Goal: Share content

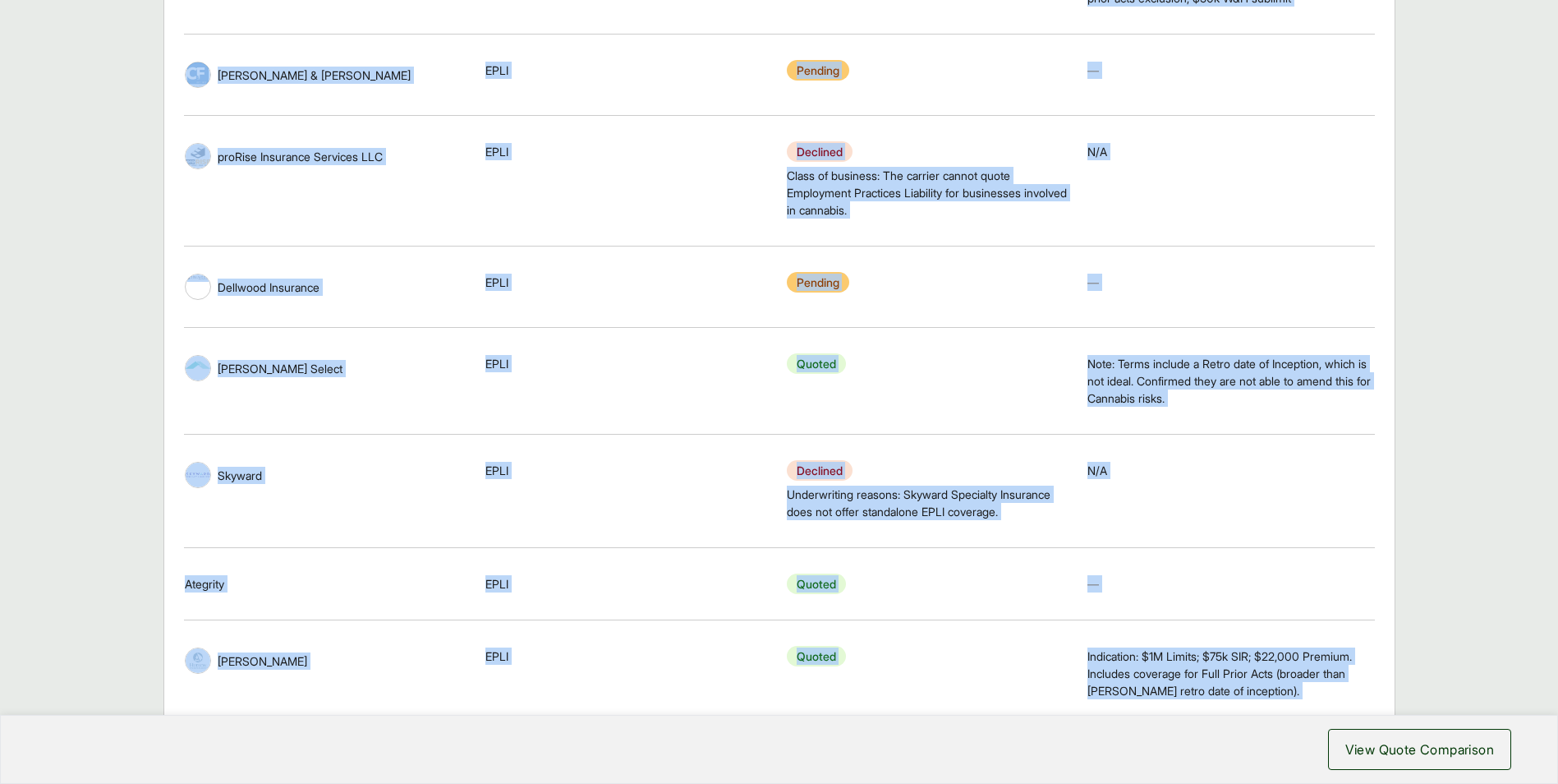
scroll to position [1389, 0]
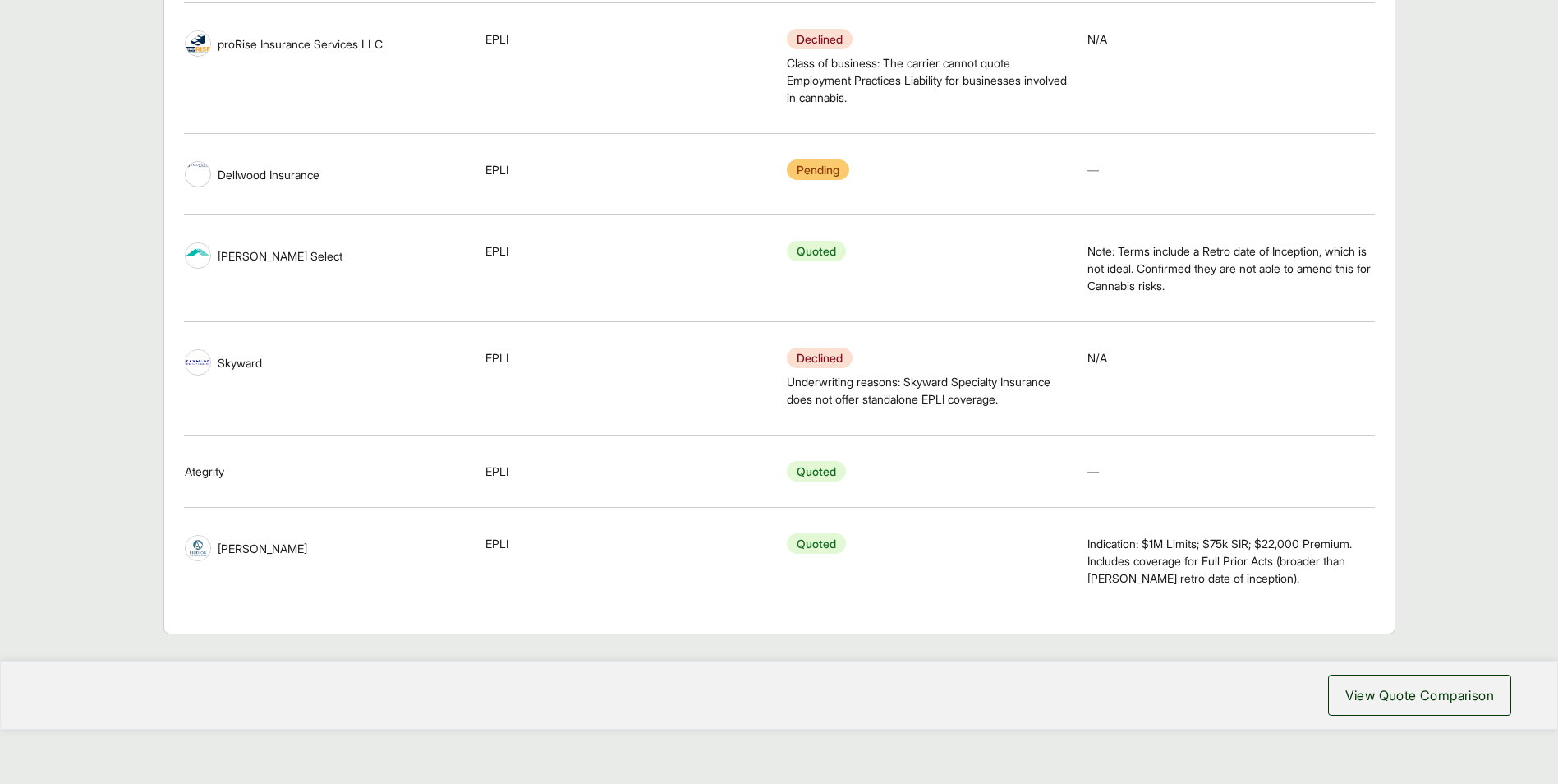
drag, startPoint x: 183, startPoint y: 262, endPoint x: 1340, endPoint y: 645, distance: 1218.7
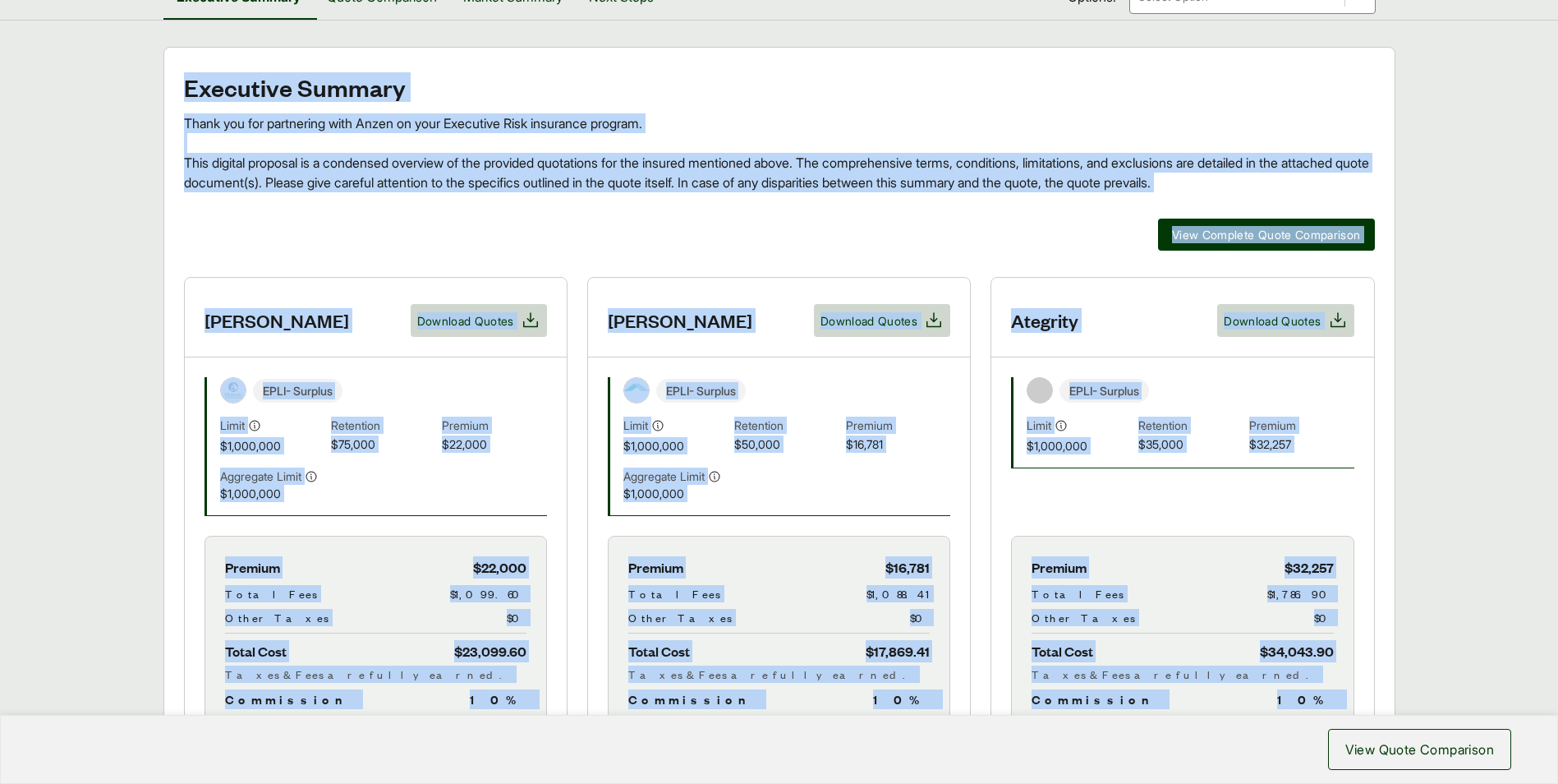
scroll to position [0, 0]
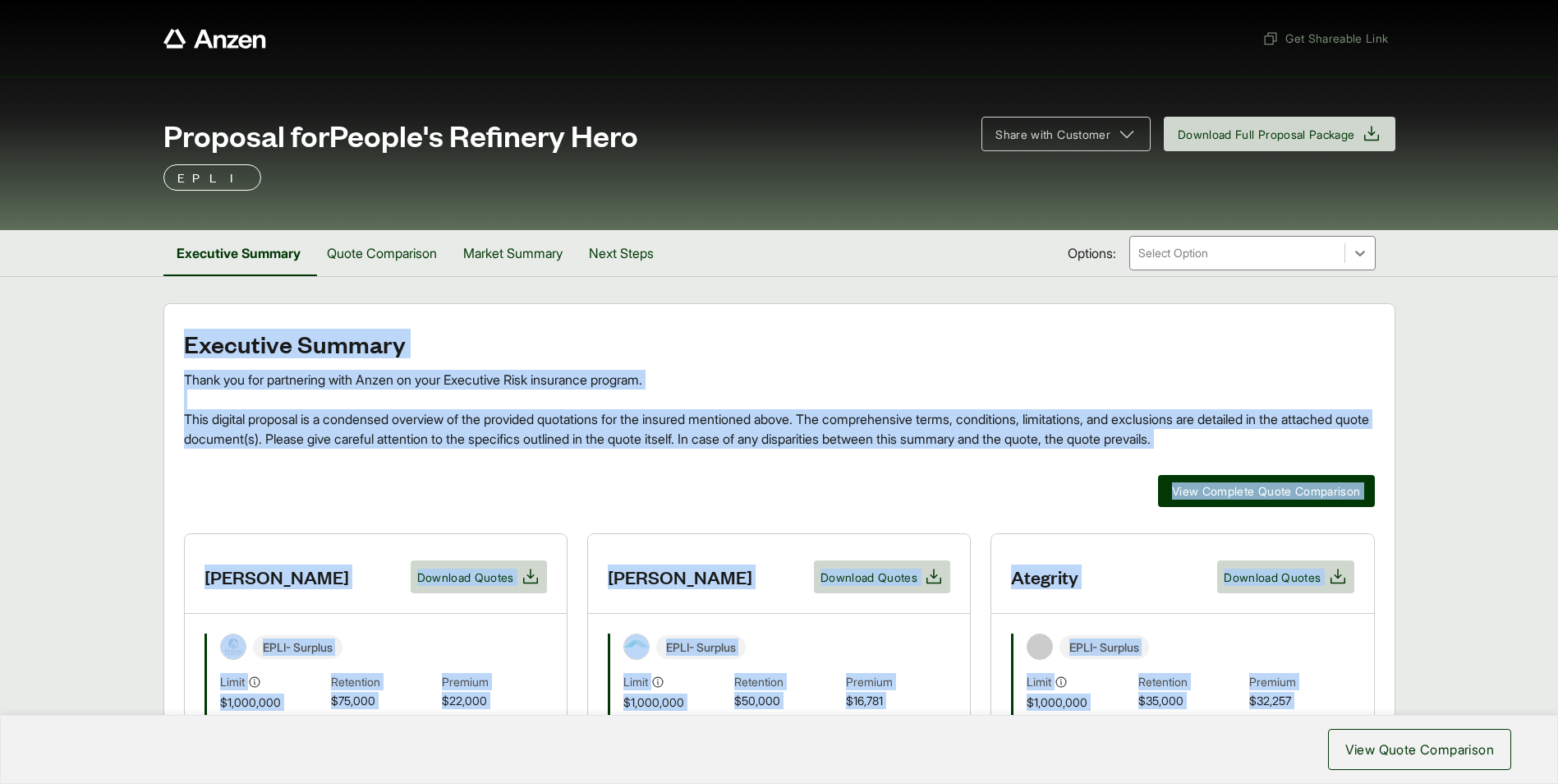
click at [894, 344] on h2 "Executive Summary" at bounding box center [779, 343] width 1191 height 27
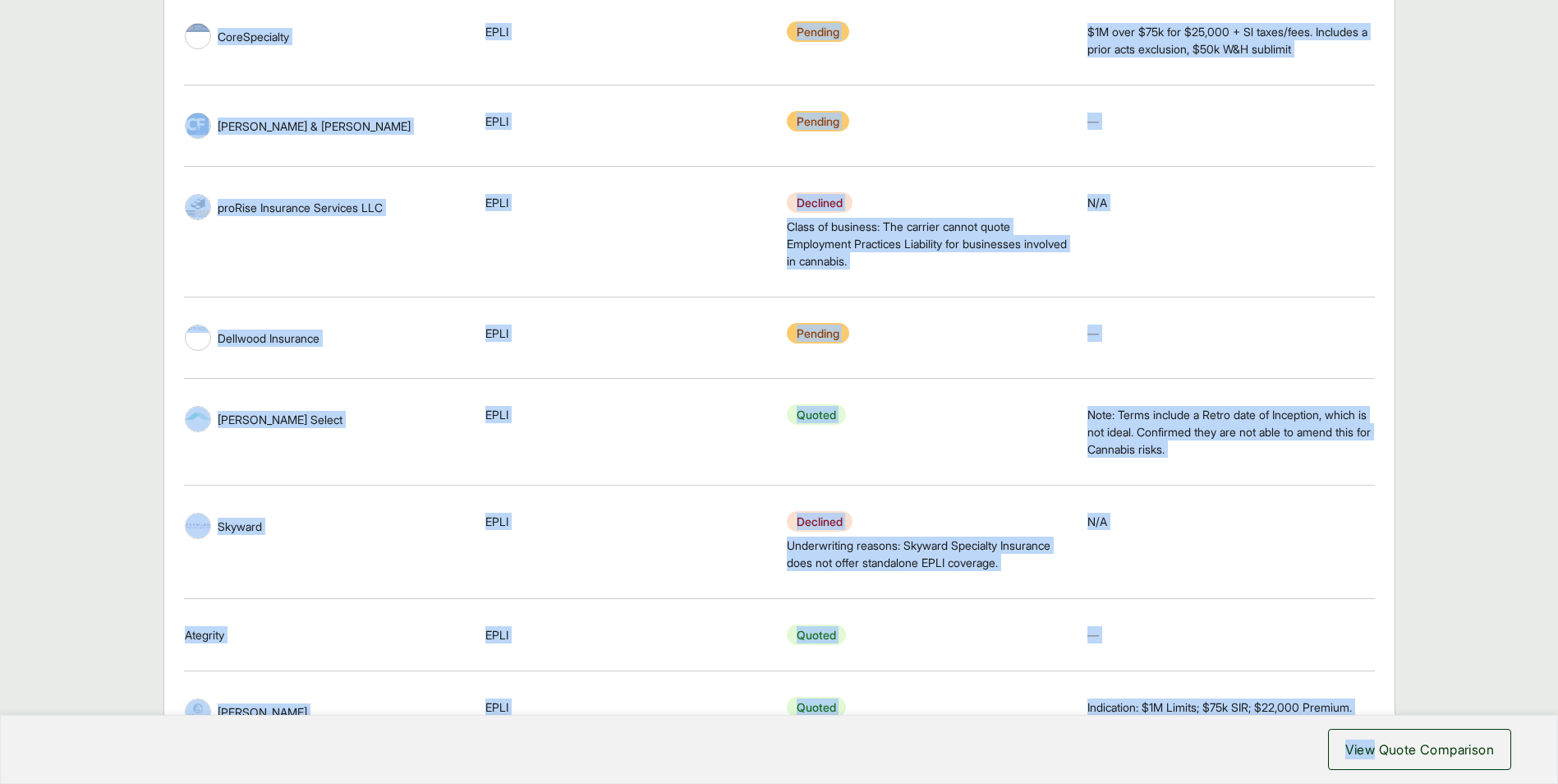
scroll to position [1400, 0]
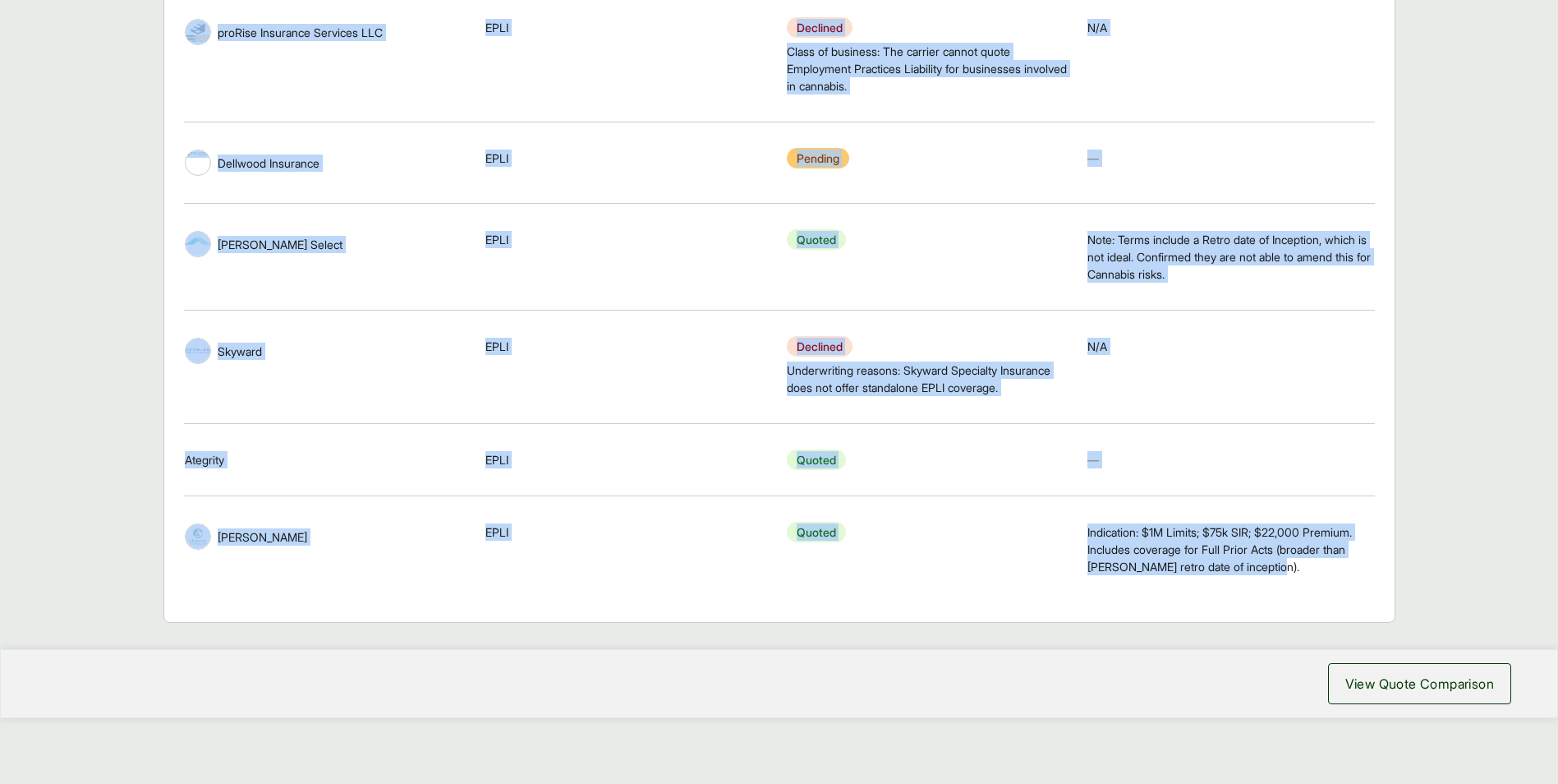
drag, startPoint x: 179, startPoint y: 334, endPoint x: 1334, endPoint y: 593, distance: 1183.7
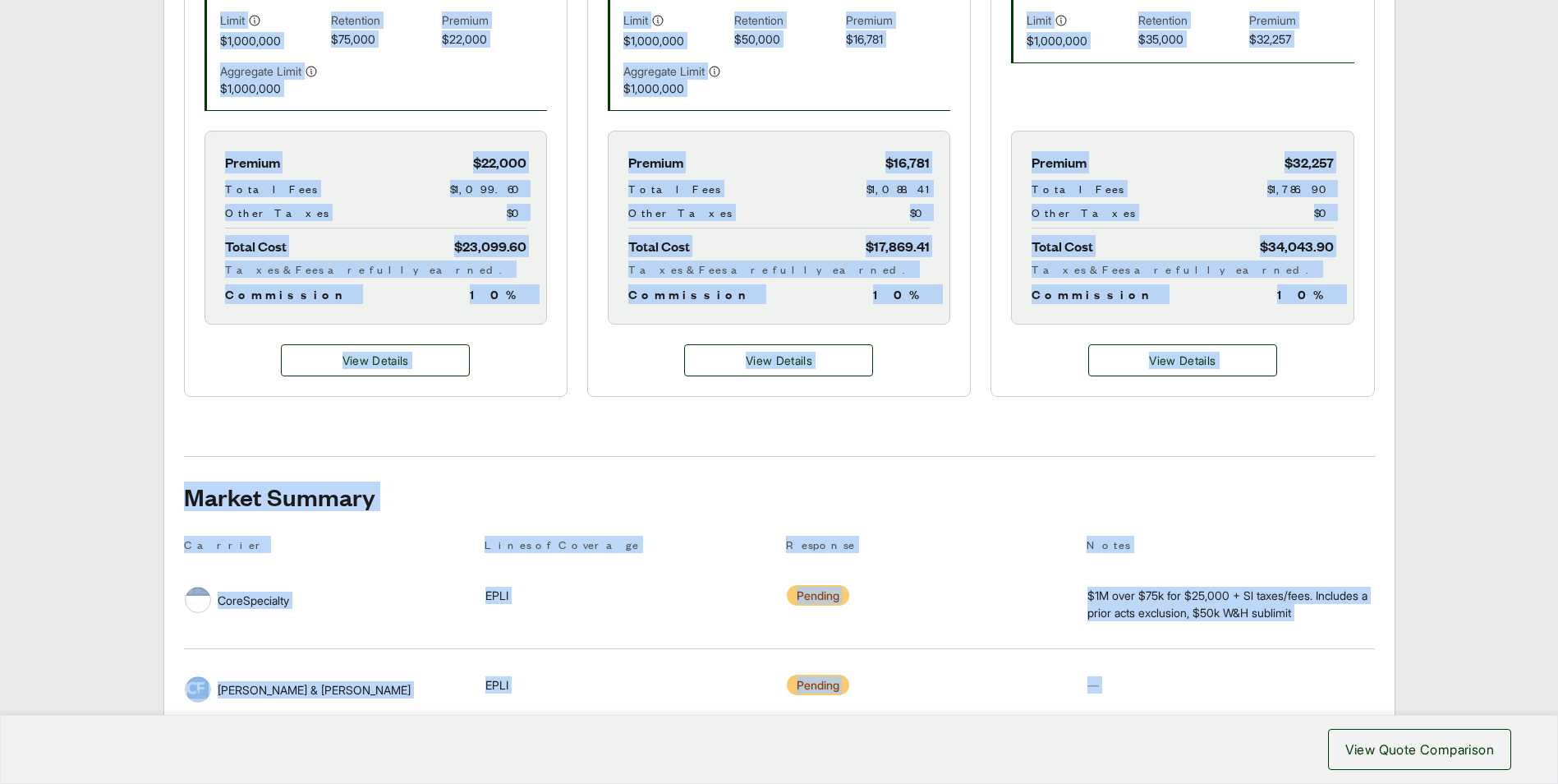
scroll to position [661, 0]
click at [426, 437] on div "Executive Summary Thank you for partnering with Anzen on your Executive Risk in…" at bounding box center [779, 505] width 1191 height 1671
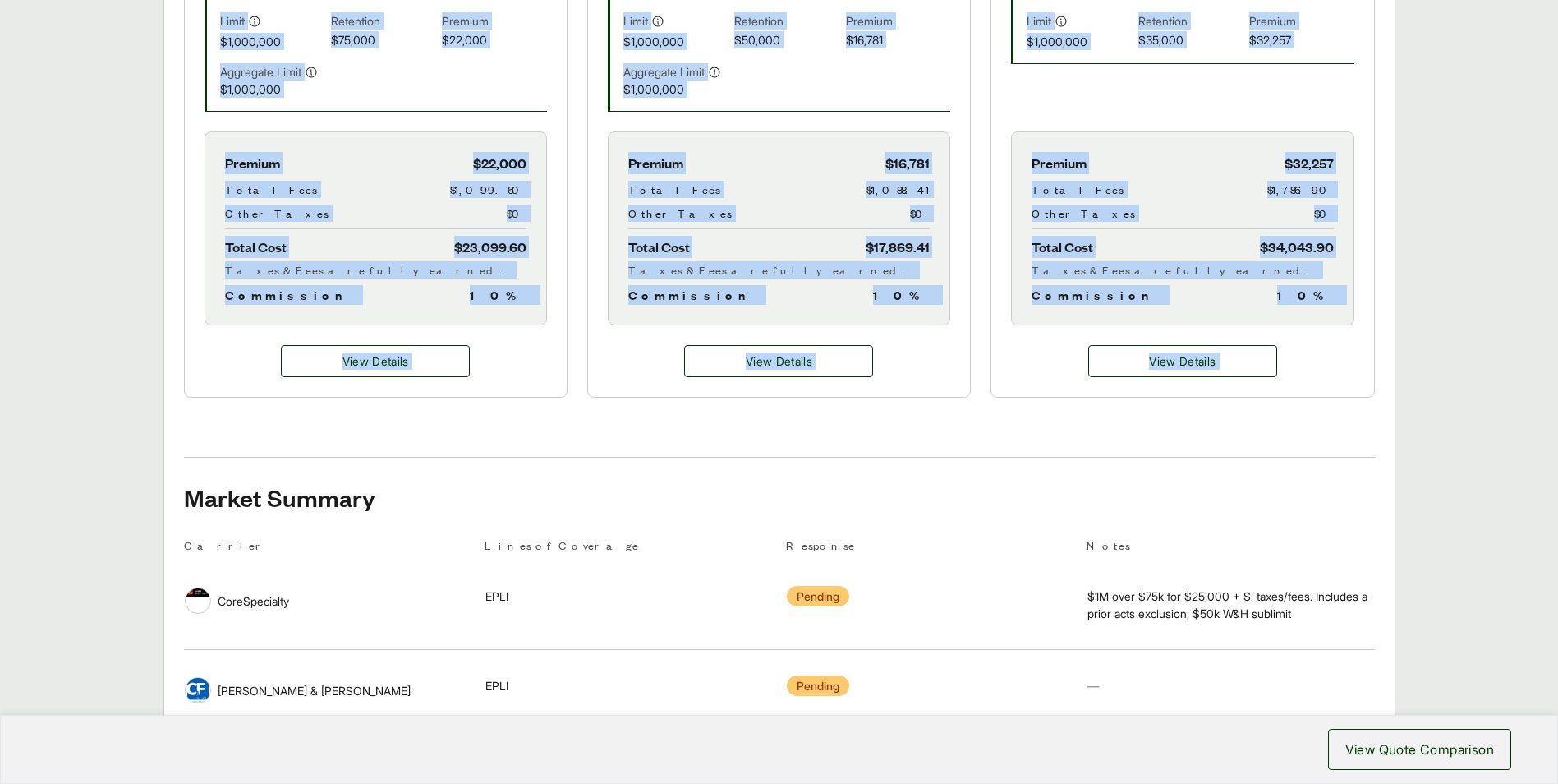
click at [427, 437] on div "Executive Summary Thank you for partnering with Anzen on your Executive Risk in…" at bounding box center [779, 505] width 1191 height 1671
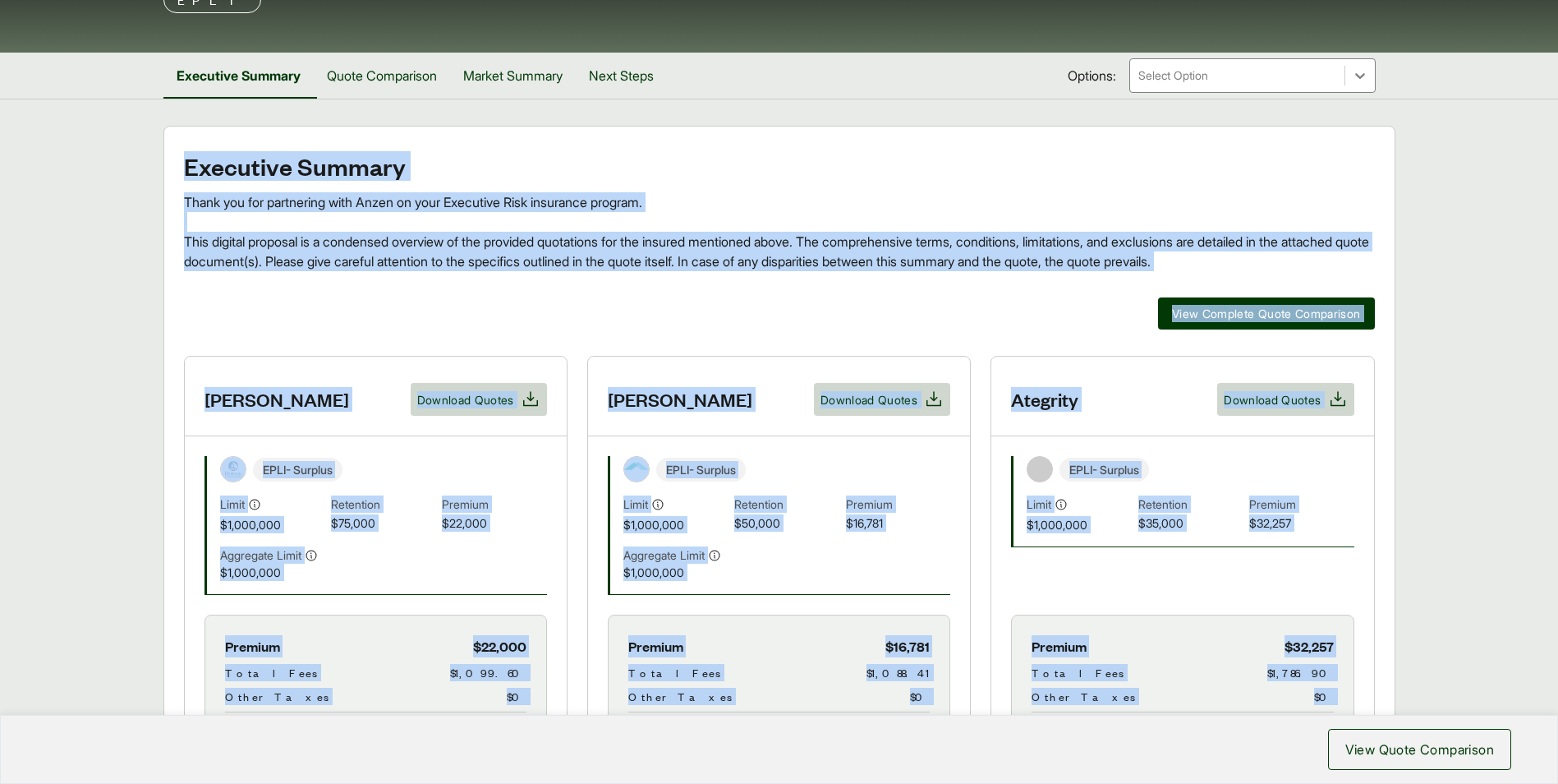
scroll to position [0, 0]
